Goal: Task Accomplishment & Management: Complete application form

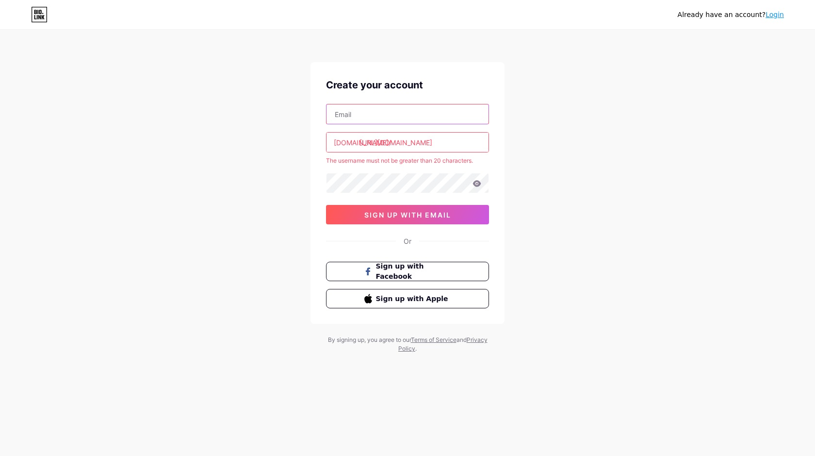
click at [388, 113] on input "text" at bounding box center [408, 113] width 162 height 19
paste input "[EMAIL_ADDRESS][DOMAIN_NAME]"
type input "[EMAIL_ADDRESS][DOMAIN_NAME]"
drag, startPoint x: 460, startPoint y: 116, endPoint x: 269, endPoint y: 102, distance: 191.2
click at [269, 102] on div "Already have an account? Login Create your account [EMAIL_ADDRESS][DOMAIN_NAME]…" at bounding box center [407, 192] width 815 height 384
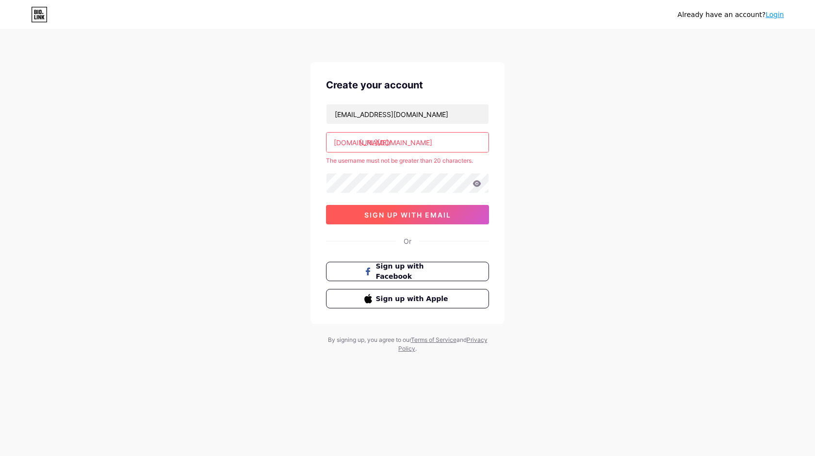
click at [394, 216] on span "sign up with email" at bounding box center [407, 215] width 87 height 8
click at [425, 214] on span "sign up with email" at bounding box center [407, 215] width 87 height 8
